Goal: Download file/media

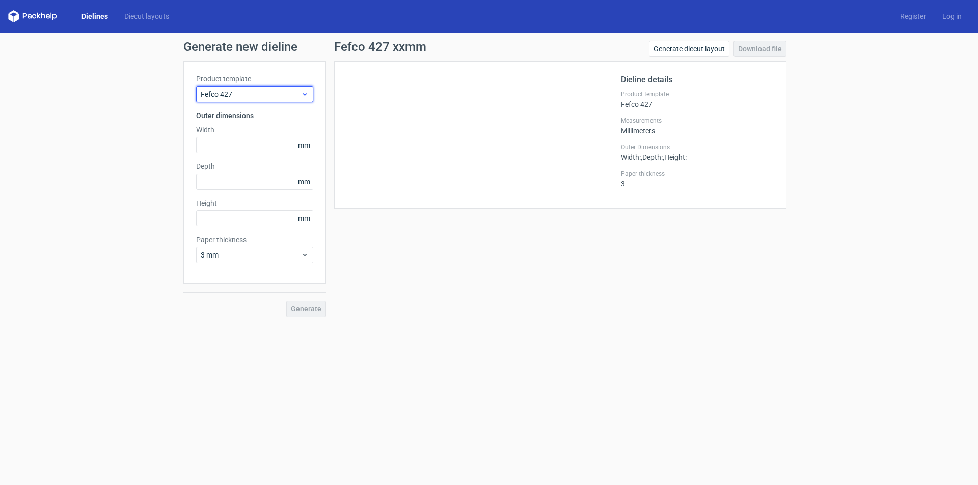
click at [294, 97] on span "Fefco 427" at bounding box center [251, 94] width 100 height 10
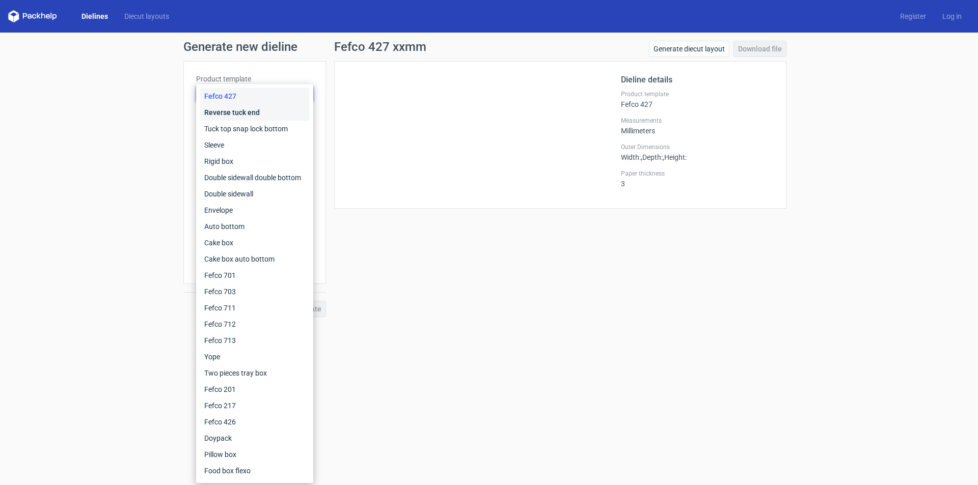
click at [271, 118] on div "Reverse tuck end" at bounding box center [254, 112] width 109 height 16
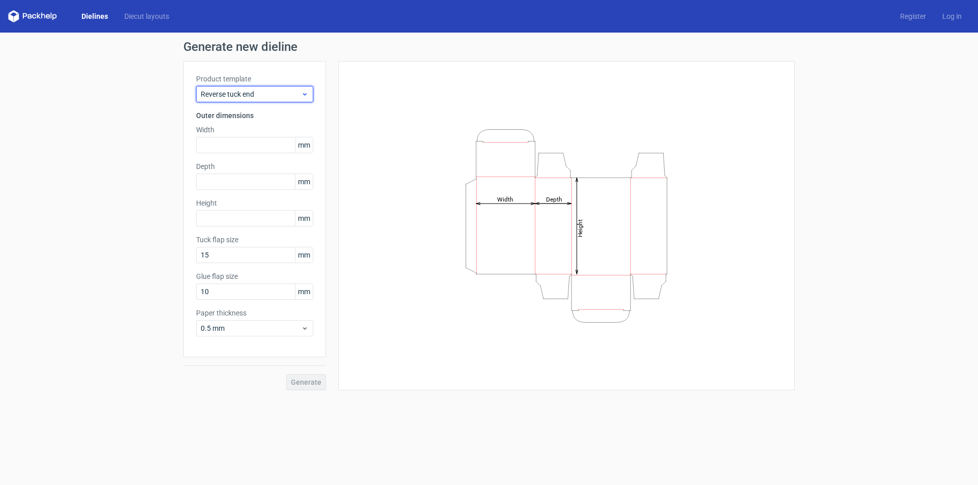
click at [285, 96] on span "Reverse tuck end" at bounding box center [251, 94] width 100 height 10
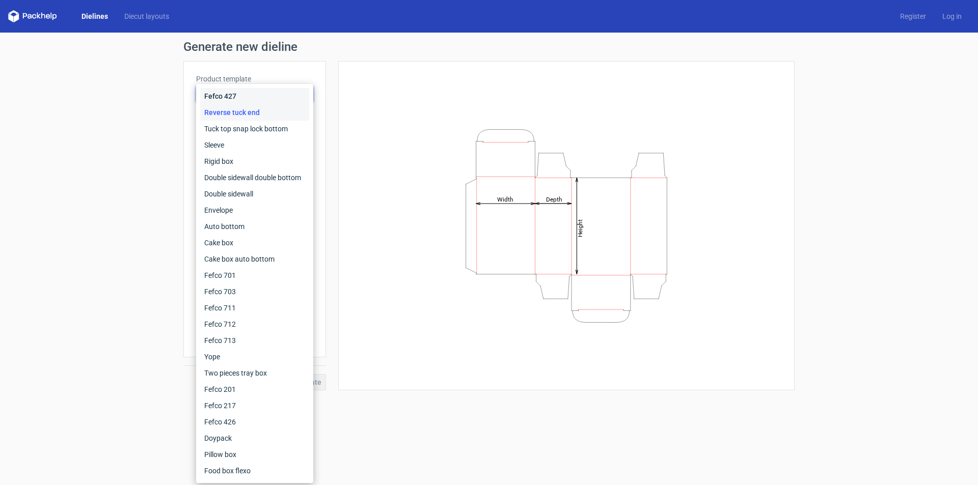
click at [245, 99] on div "Fefco 427" at bounding box center [254, 96] width 109 height 16
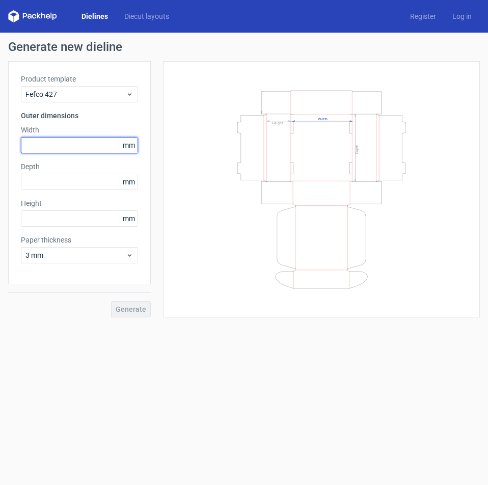
click at [71, 148] on input "text" at bounding box center [79, 145] width 117 height 16
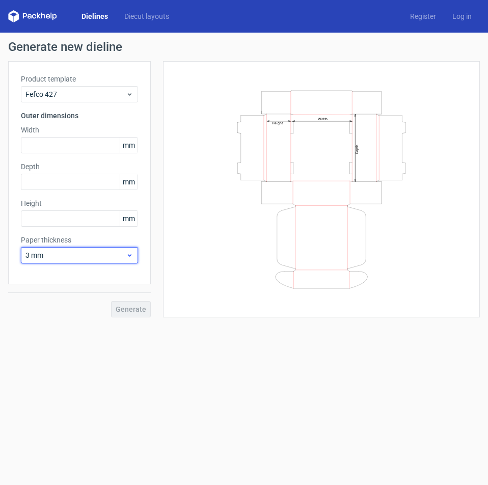
click at [116, 251] on span "3 mm" at bounding box center [75, 255] width 100 height 10
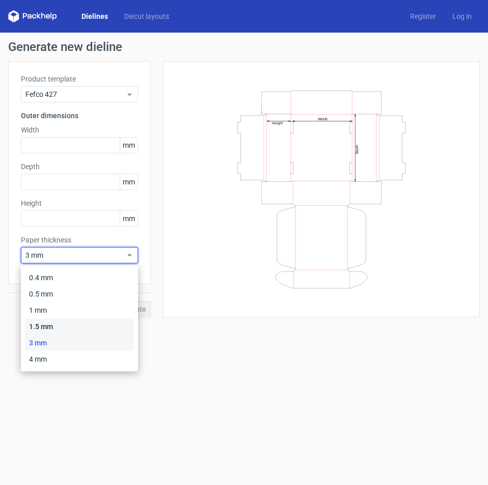
click at [76, 325] on div "1.5 mm" at bounding box center [79, 326] width 109 height 16
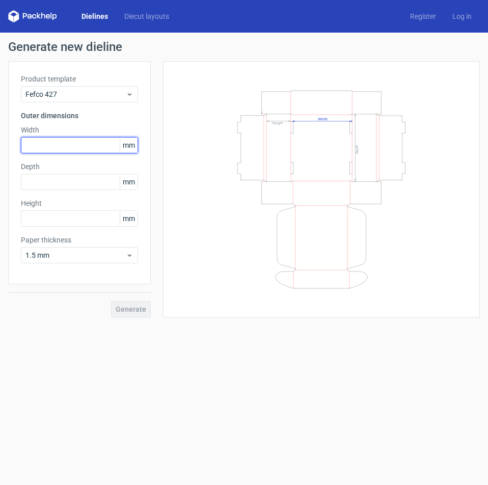
click at [65, 147] on input "text" at bounding box center [79, 145] width 117 height 16
type input "215"
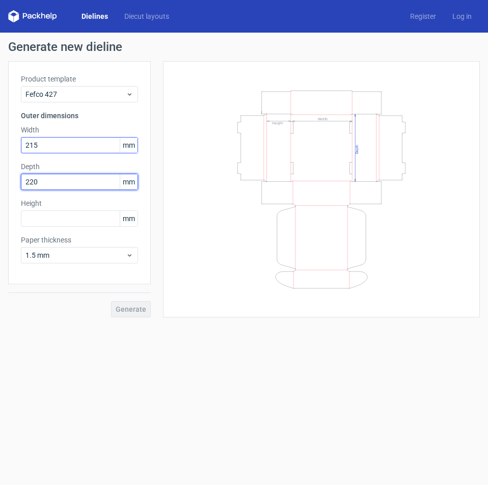
type input "220"
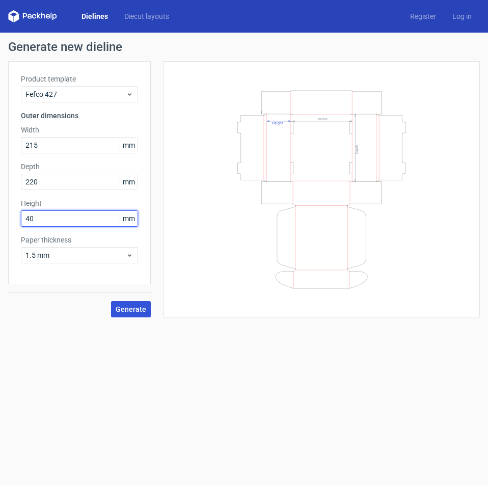
type input "40"
click at [126, 309] on span "Generate" at bounding box center [131, 309] width 31 height 7
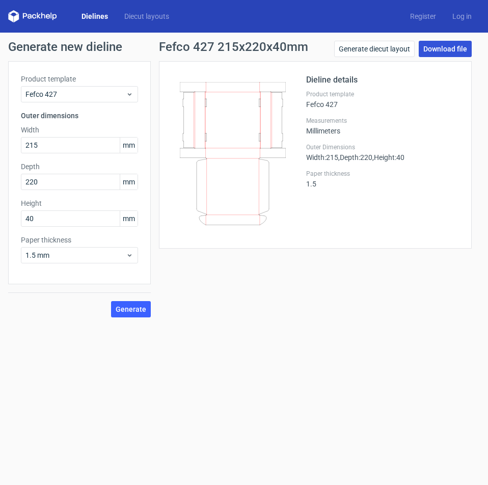
click at [445, 46] on link "Download file" at bounding box center [445, 49] width 53 height 16
drag, startPoint x: 74, startPoint y: 148, endPoint x: 15, endPoint y: 144, distance: 58.7
click at [15, 144] on div "Product template Fefco 427 Outer dimensions Width 215 mm Depth 220 mm Height 40…" at bounding box center [79, 172] width 143 height 223
type input "170"
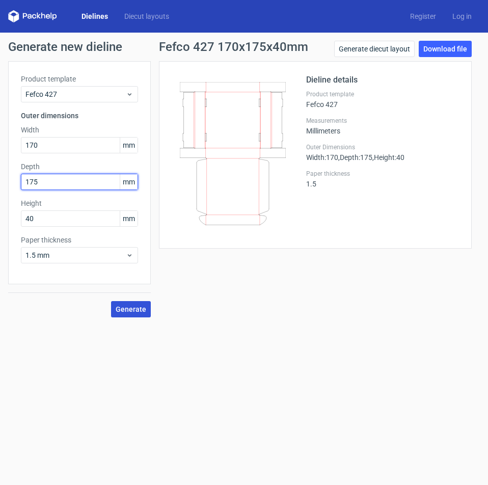
type input "175"
click at [129, 304] on button "Generate" at bounding box center [131, 309] width 40 height 16
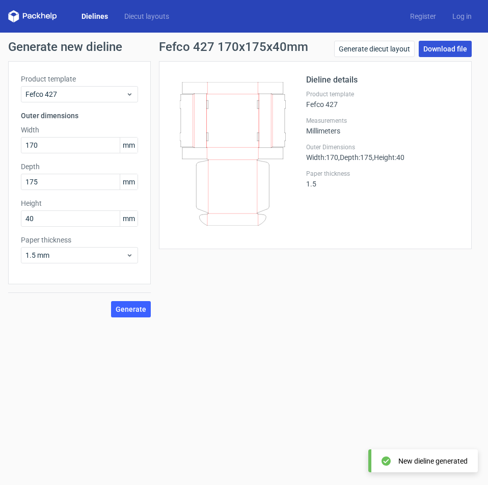
click at [453, 51] on link "Download file" at bounding box center [445, 49] width 53 height 16
